Goal: Information Seeking & Learning: Learn about a topic

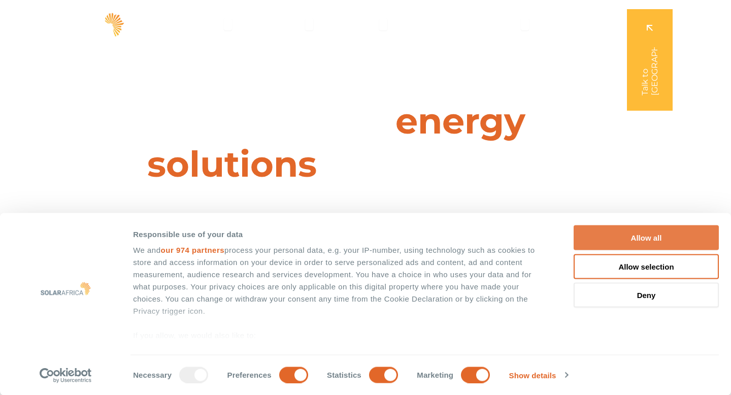
click at [610, 240] on button "Allow all" at bounding box center [645, 237] width 145 height 25
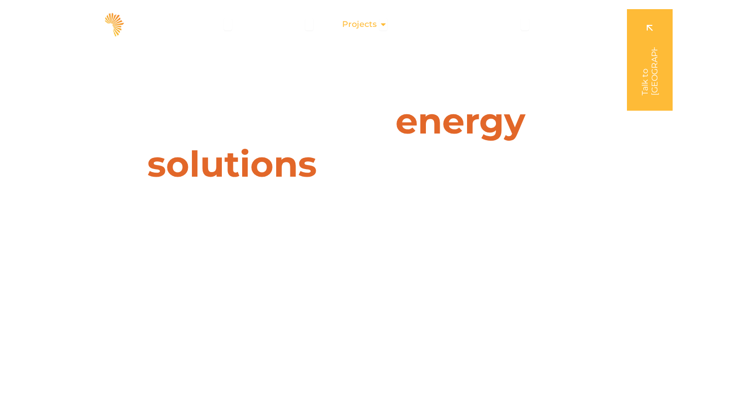
click at [384, 27] on icon "Menu" at bounding box center [383, 24] width 8 height 8
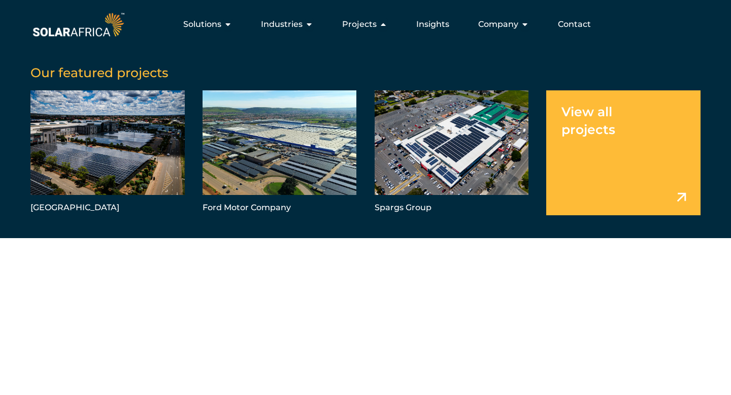
click at [572, 121] on link "Menu" at bounding box center [623, 152] width 154 height 125
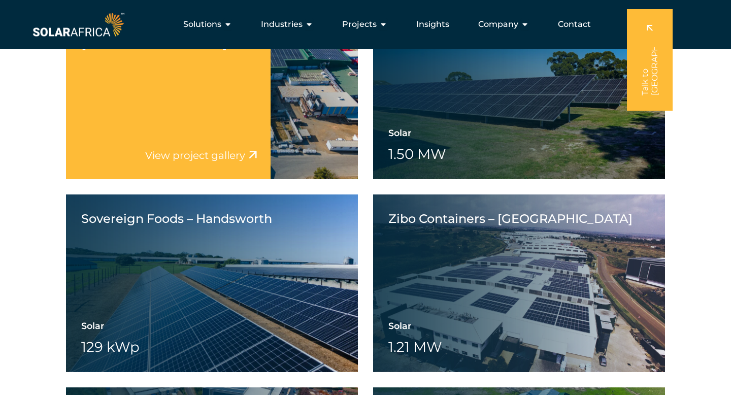
scroll to position [2196, 0]
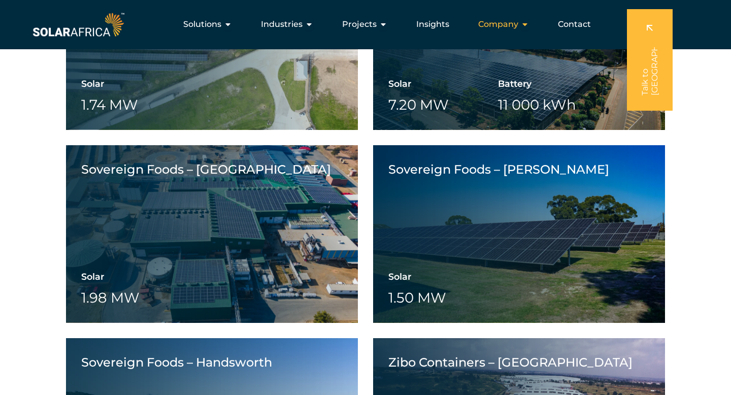
click at [489, 25] on span "Company" at bounding box center [498, 24] width 40 height 12
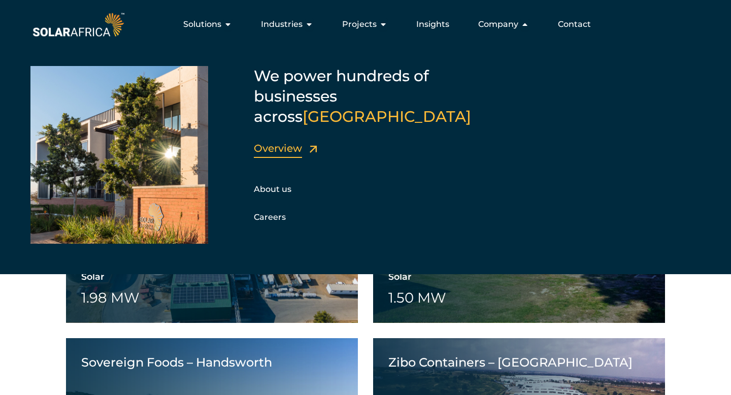
click at [284, 142] on link "Overview" at bounding box center [278, 148] width 48 height 12
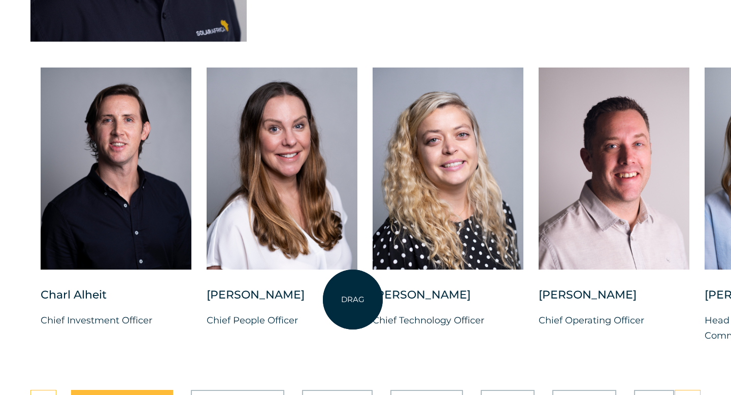
scroll to position [2590, 0]
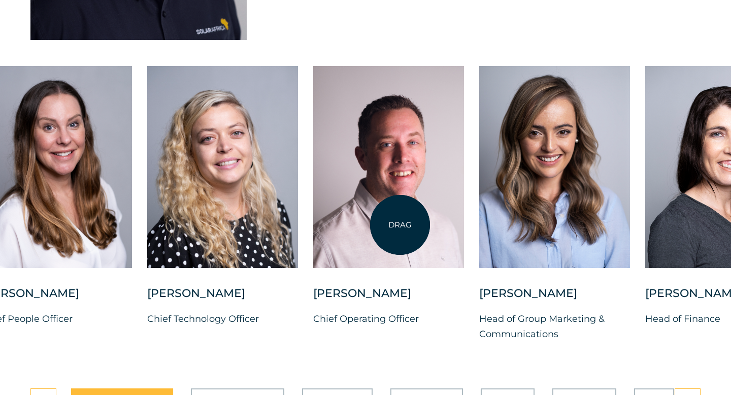
drag, startPoint x: 625, startPoint y: 218, endPoint x: 400, endPoint y: 225, distance: 225.4
click at [400, 225] on div at bounding box center [388, 167] width 151 height 202
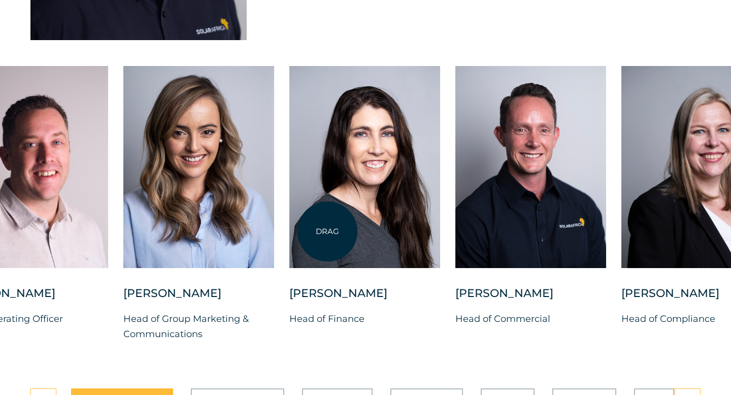
drag, startPoint x: 576, startPoint y: 193, endPoint x: 327, endPoint y: 231, distance: 252.1
click at [327, 231] on div at bounding box center [364, 167] width 151 height 202
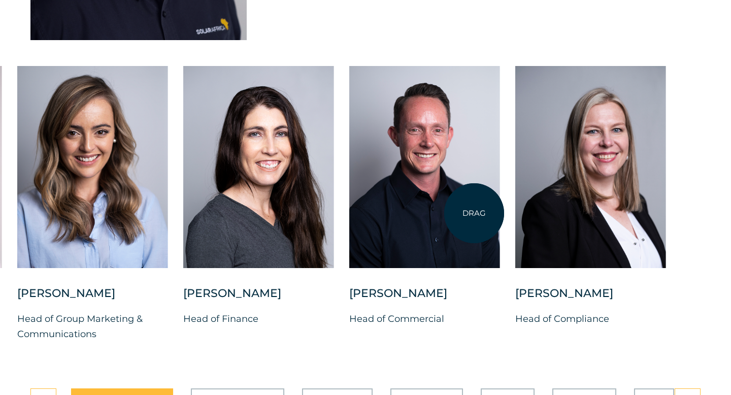
drag, startPoint x: 591, startPoint y: 189, endPoint x: 391, endPoint y: 220, distance: 202.8
click at [437, 216] on div "[PERSON_NAME] Chief Investment Officer [PERSON_NAME] Chief People Officer [PERS…" at bounding box center [17, 212] width 1409 height 292
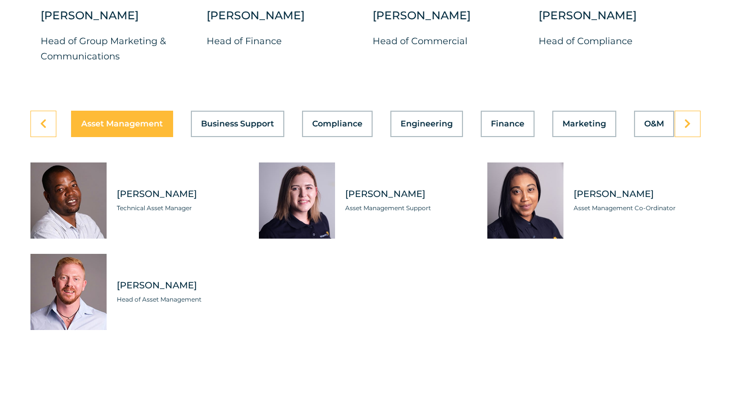
scroll to position [2888, 0]
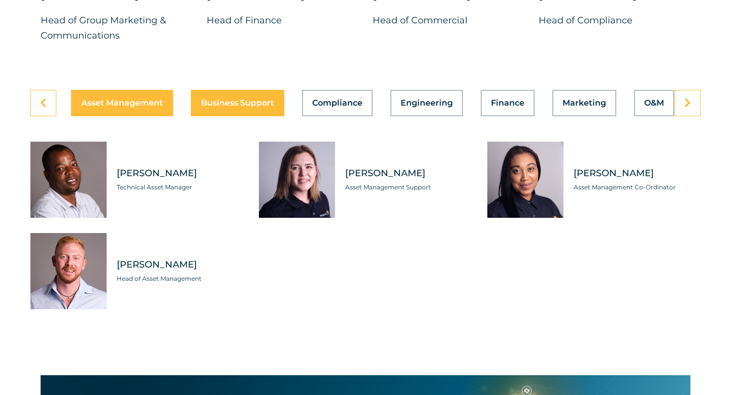
click at [261, 110] on div "Asset Management Business Support Compliance Engineering Finance Marketing O&M …" at bounding box center [365, 103] width 670 height 26
click at [257, 107] on span "Business Support" at bounding box center [237, 103] width 73 height 8
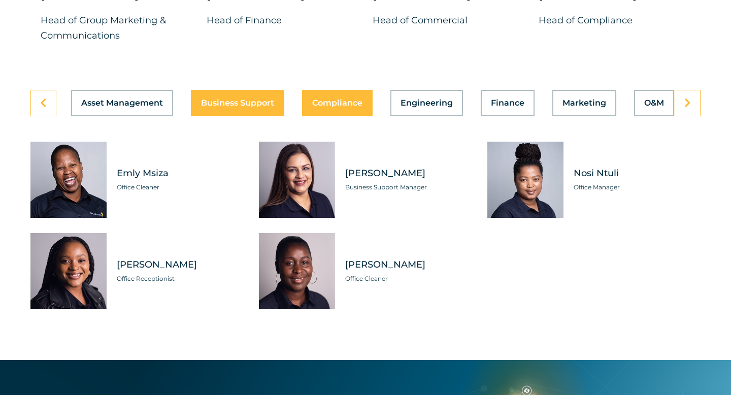
click at [346, 107] on span "Compliance" at bounding box center [337, 103] width 50 height 8
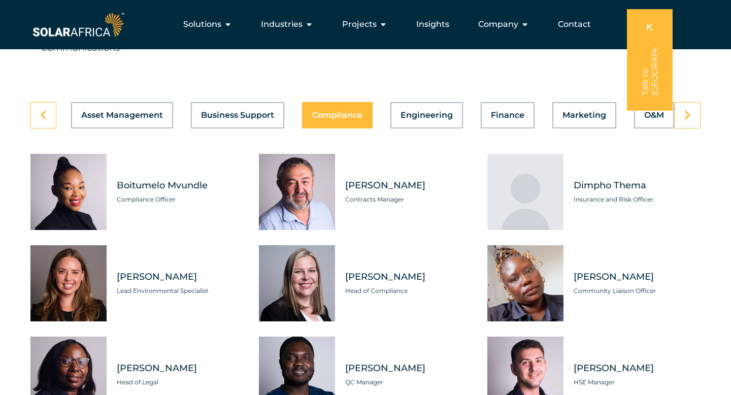
scroll to position [2876, 0]
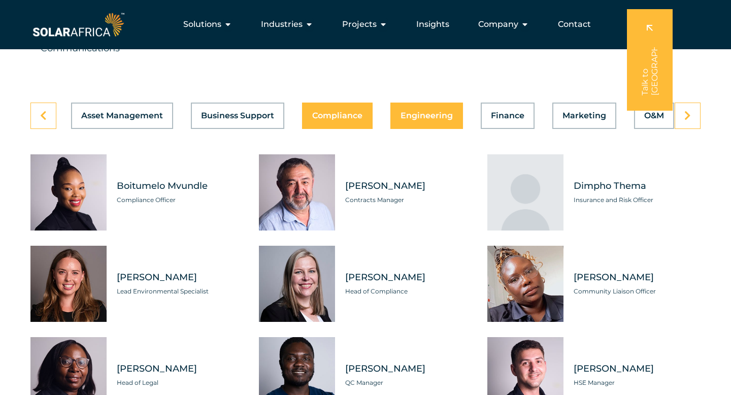
click at [441, 120] on span "Engineering" at bounding box center [426, 116] width 52 height 8
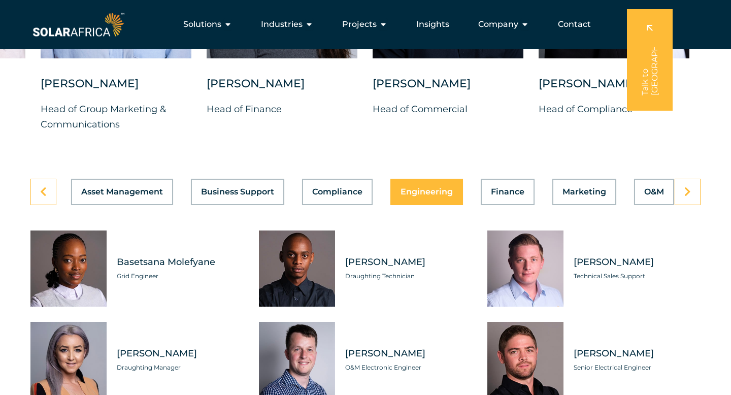
scroll to position [2748, 0]
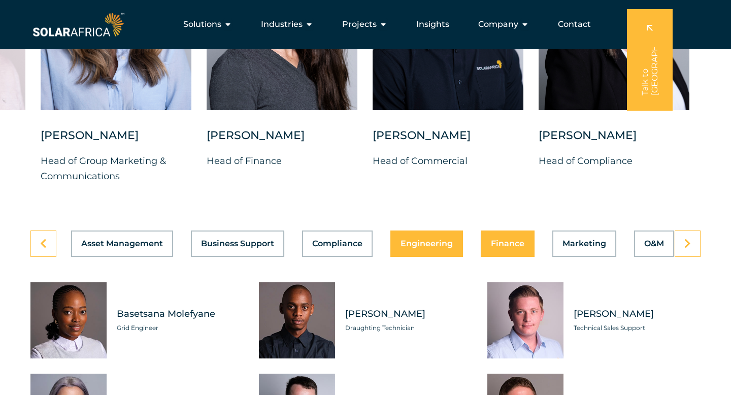
click at [503, 248] on span "Finance" at bounding box center [507, 244] width 33 height 8
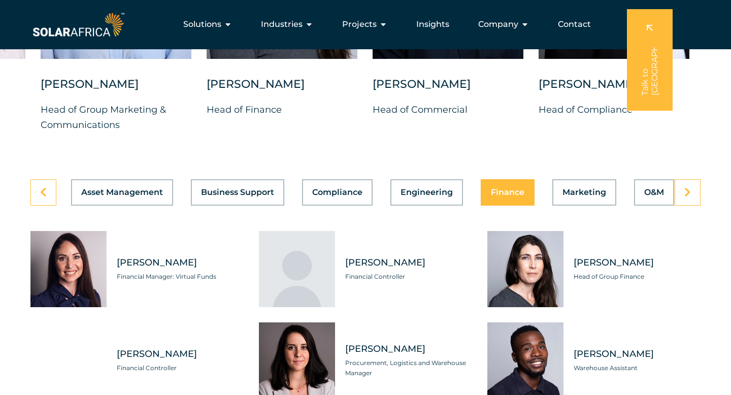
scroll to position [2799, 0]
